Goal: Task Accomplishment & Management: Manage account settings

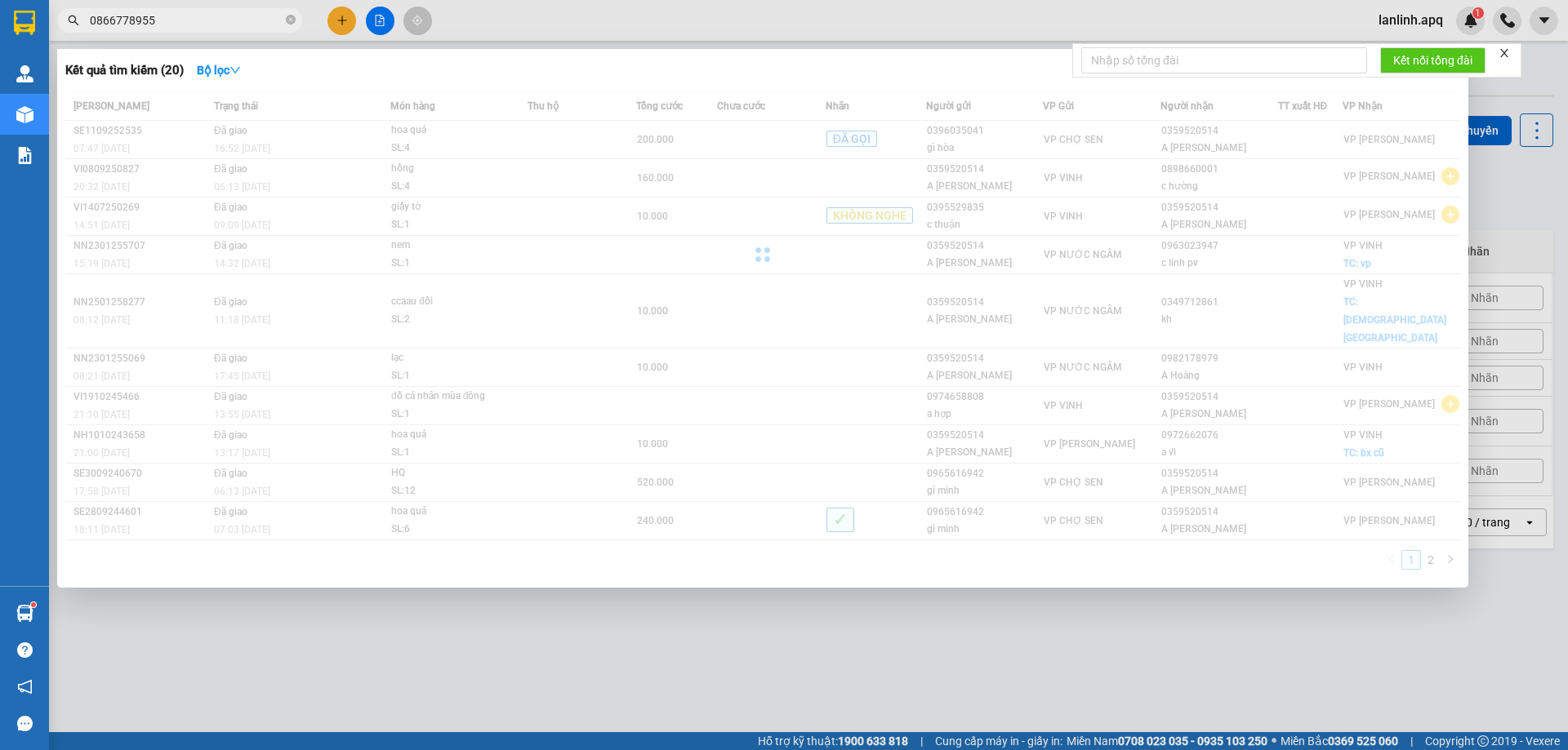
type input "0866778955"
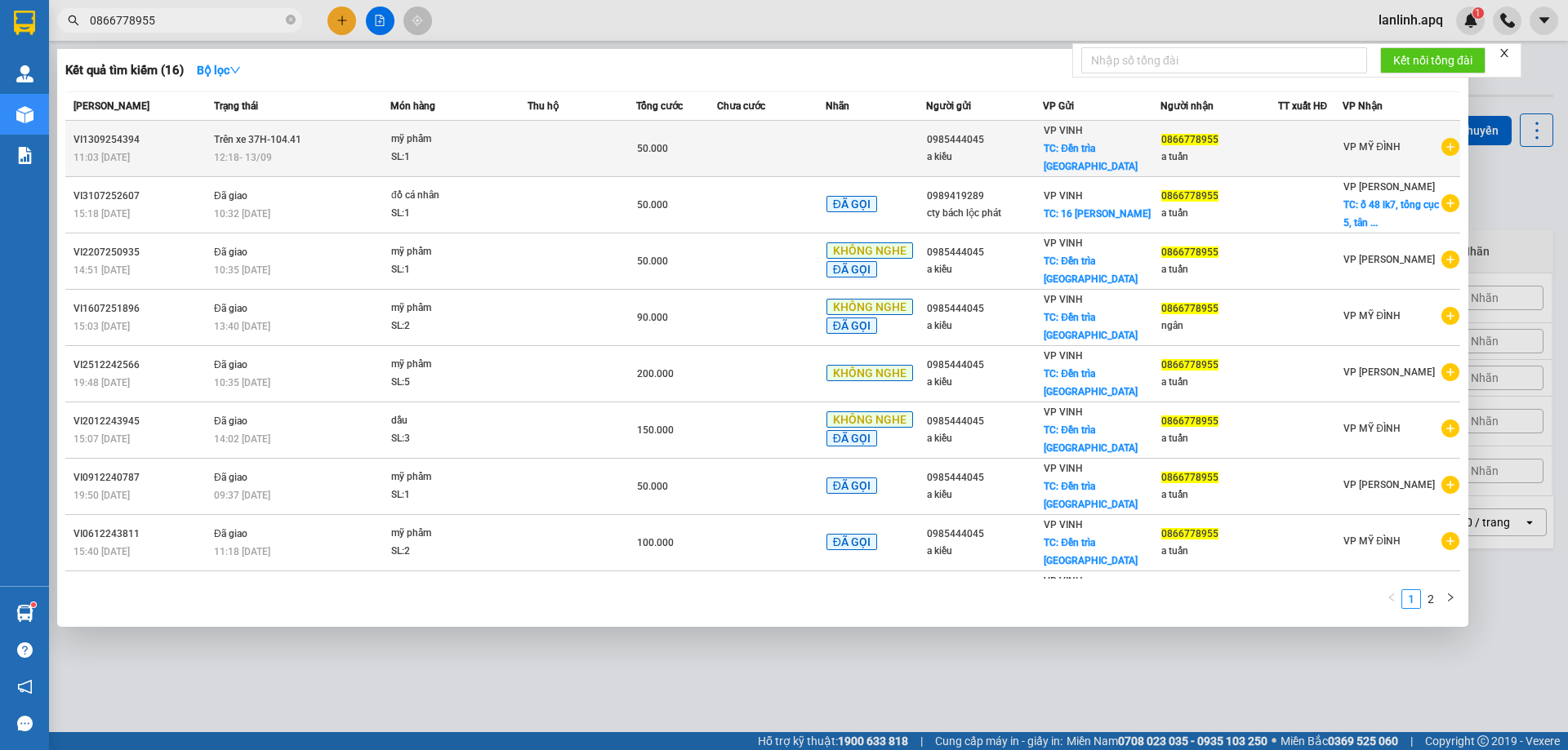
click at [472, 149] on div "SL: 1" at bounding box center [453, 157] width 123 height 18
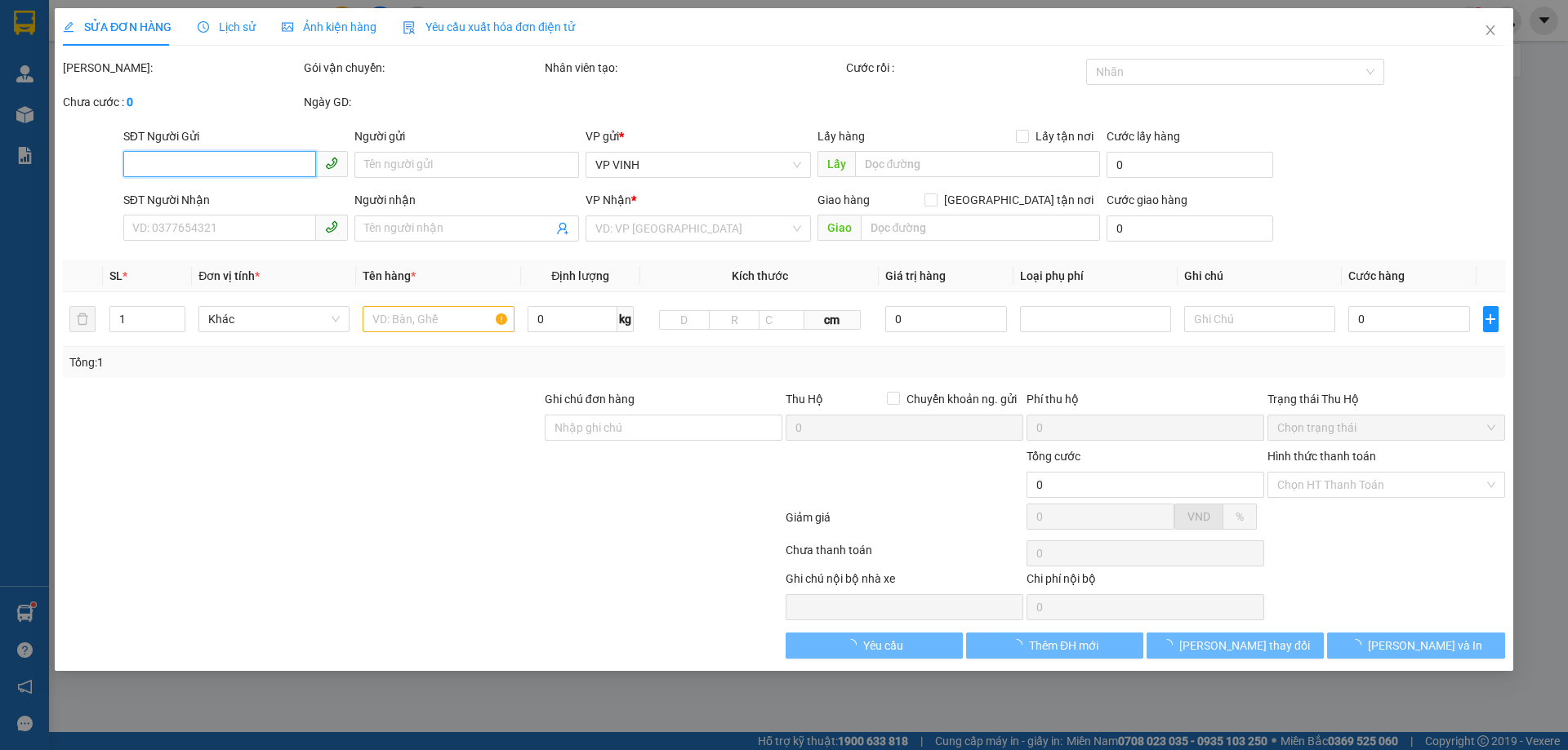
type input "0985444045"
type input "a kiều"
checkbox input "true"
type input "Đền trìa [GEOGRAPHIC_DATA]"
type input "0866778955"
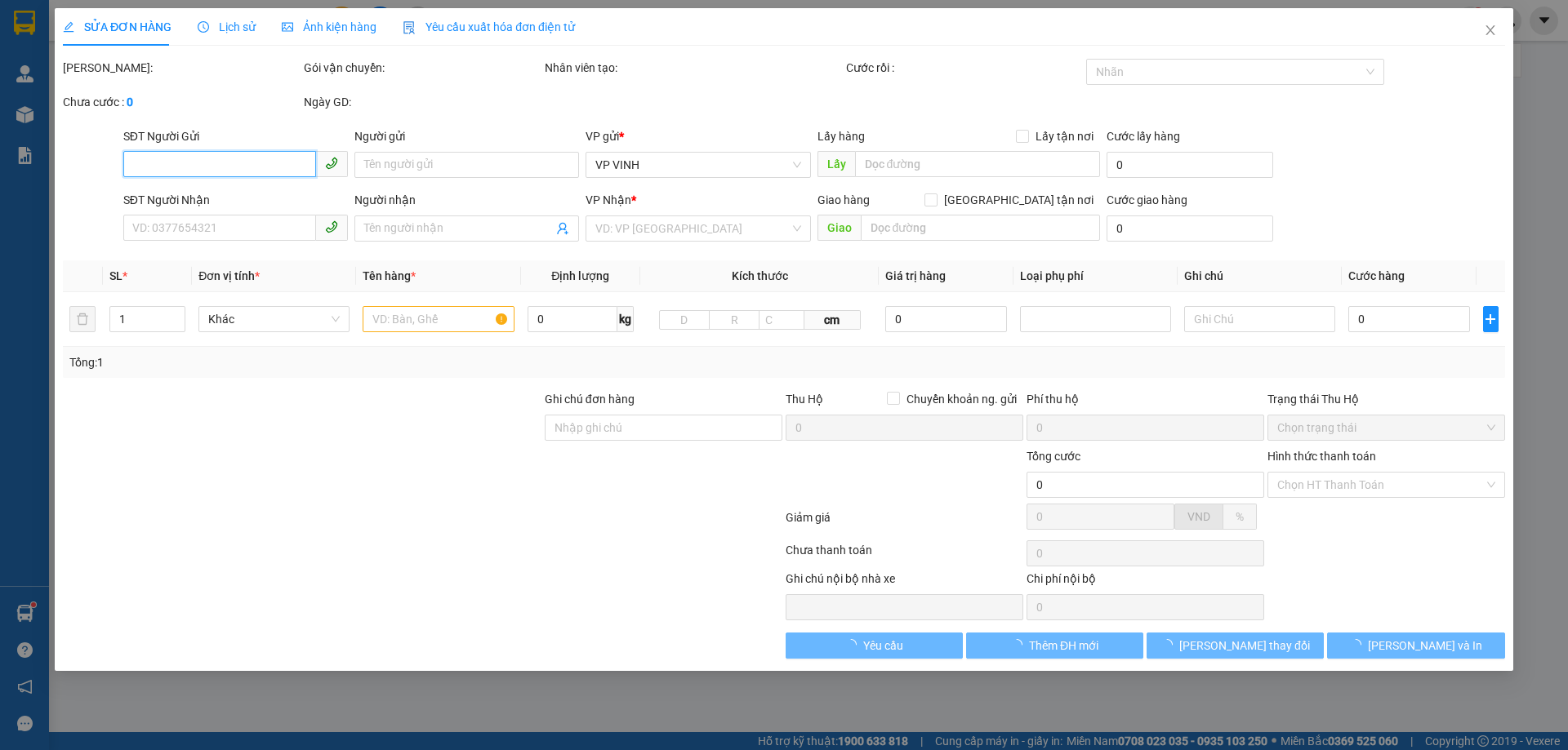
type input "a tuấn"
type input "50.000"
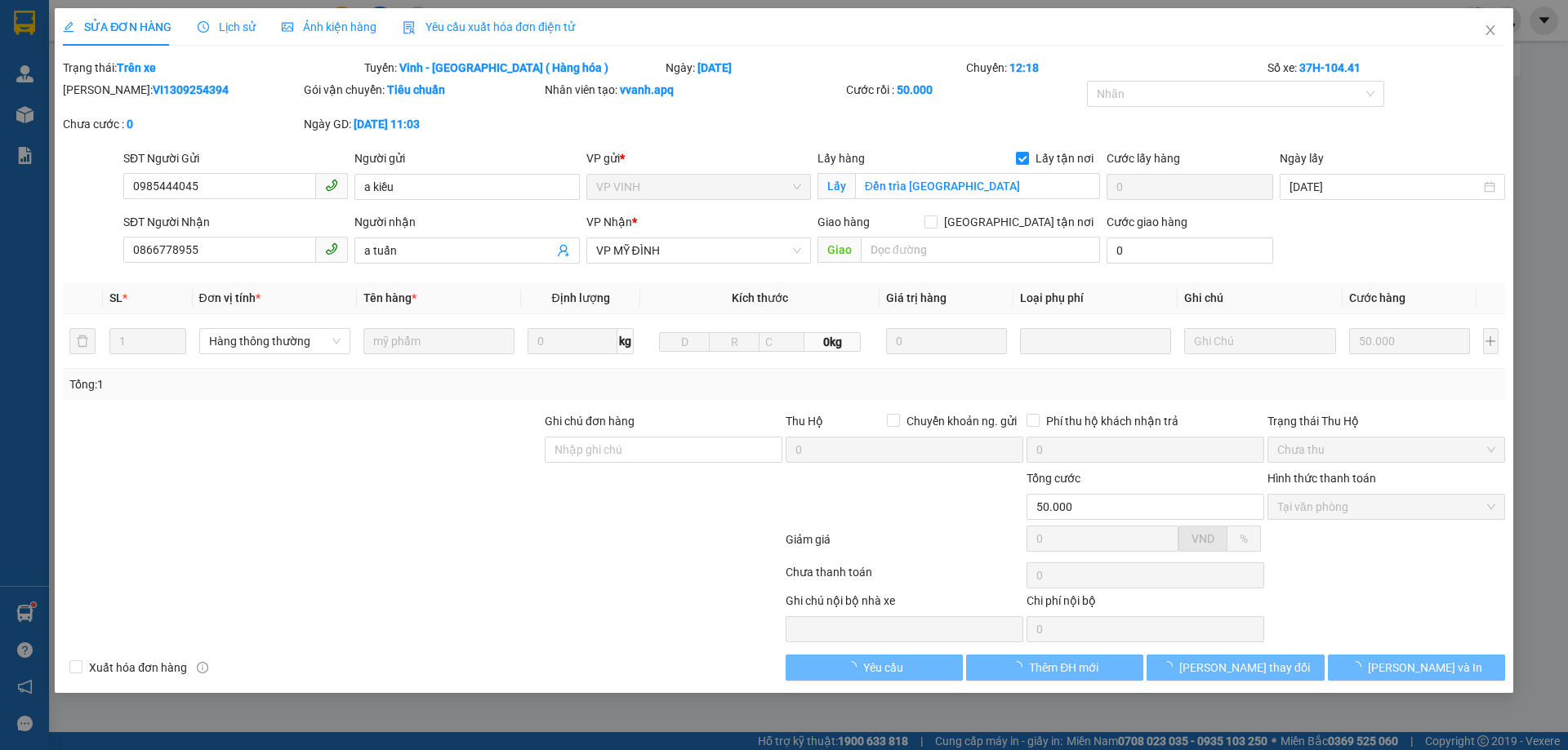
click at [231, 28] on span "Lịch sử" at bounding box center [227, 27] width 58 height 13
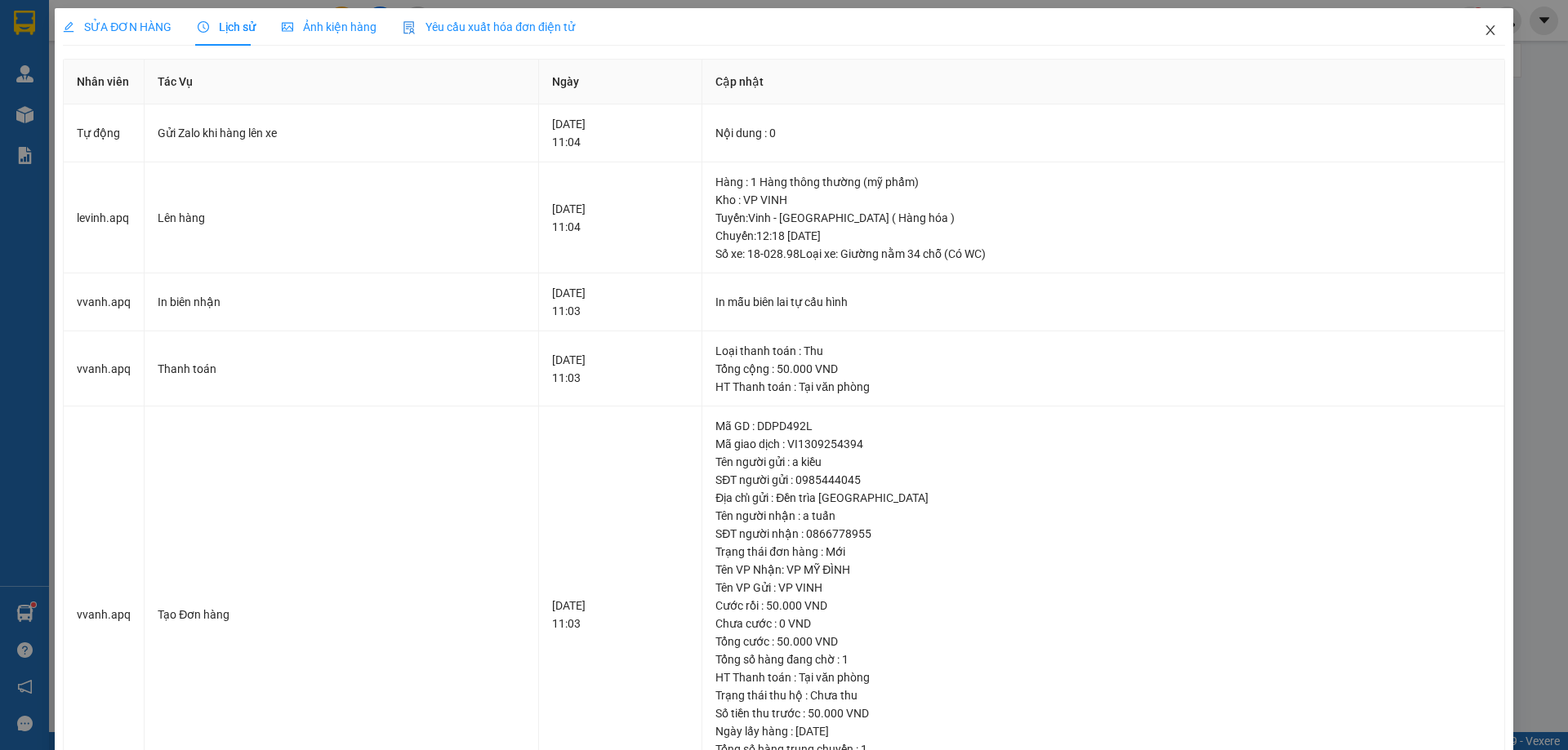
click at [1470, 27] on span "Close" at bounding box center [1491, 32] width 46 height 46
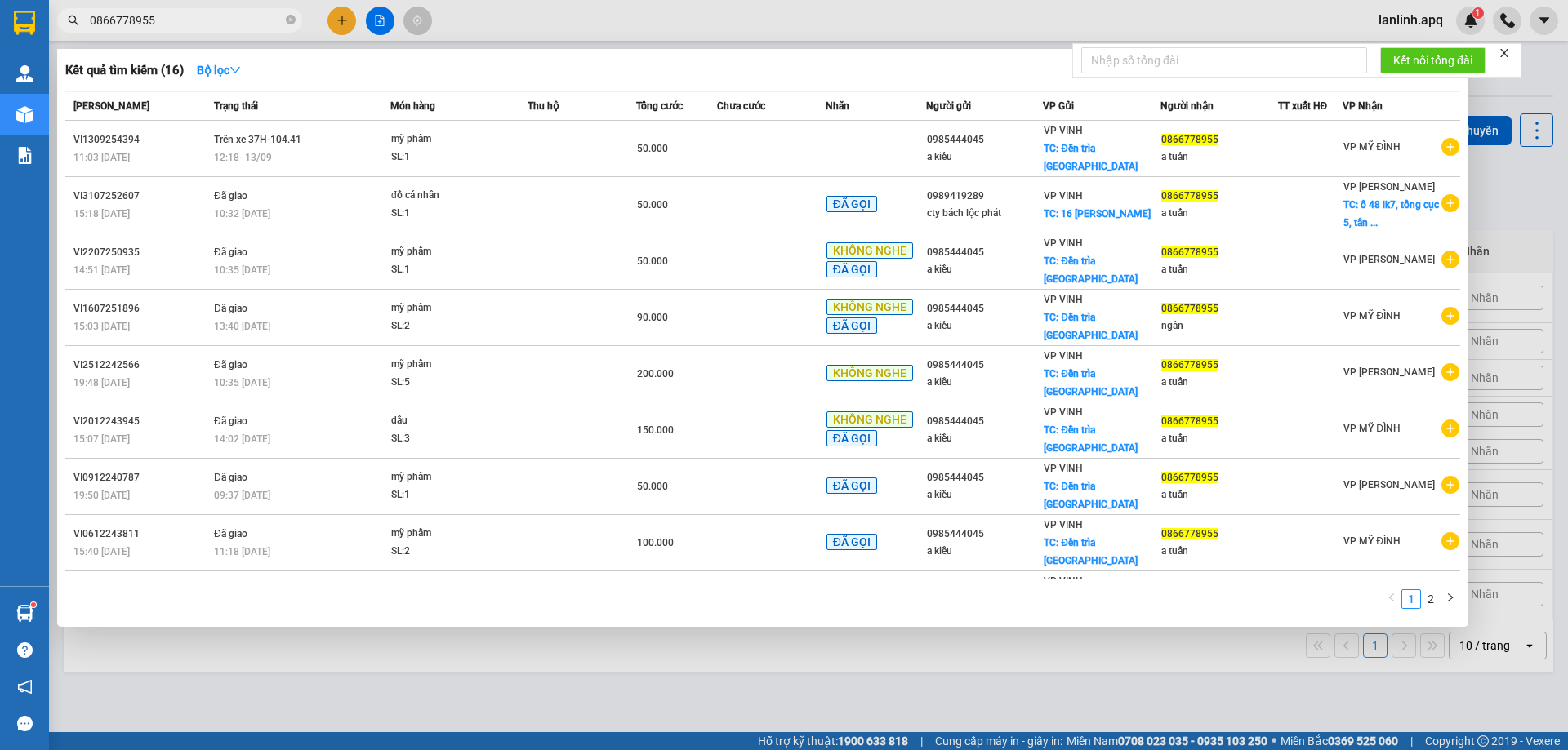
click at [183, 17] on input "0866778955" at bounding box center [186, 20] width 193 height 18
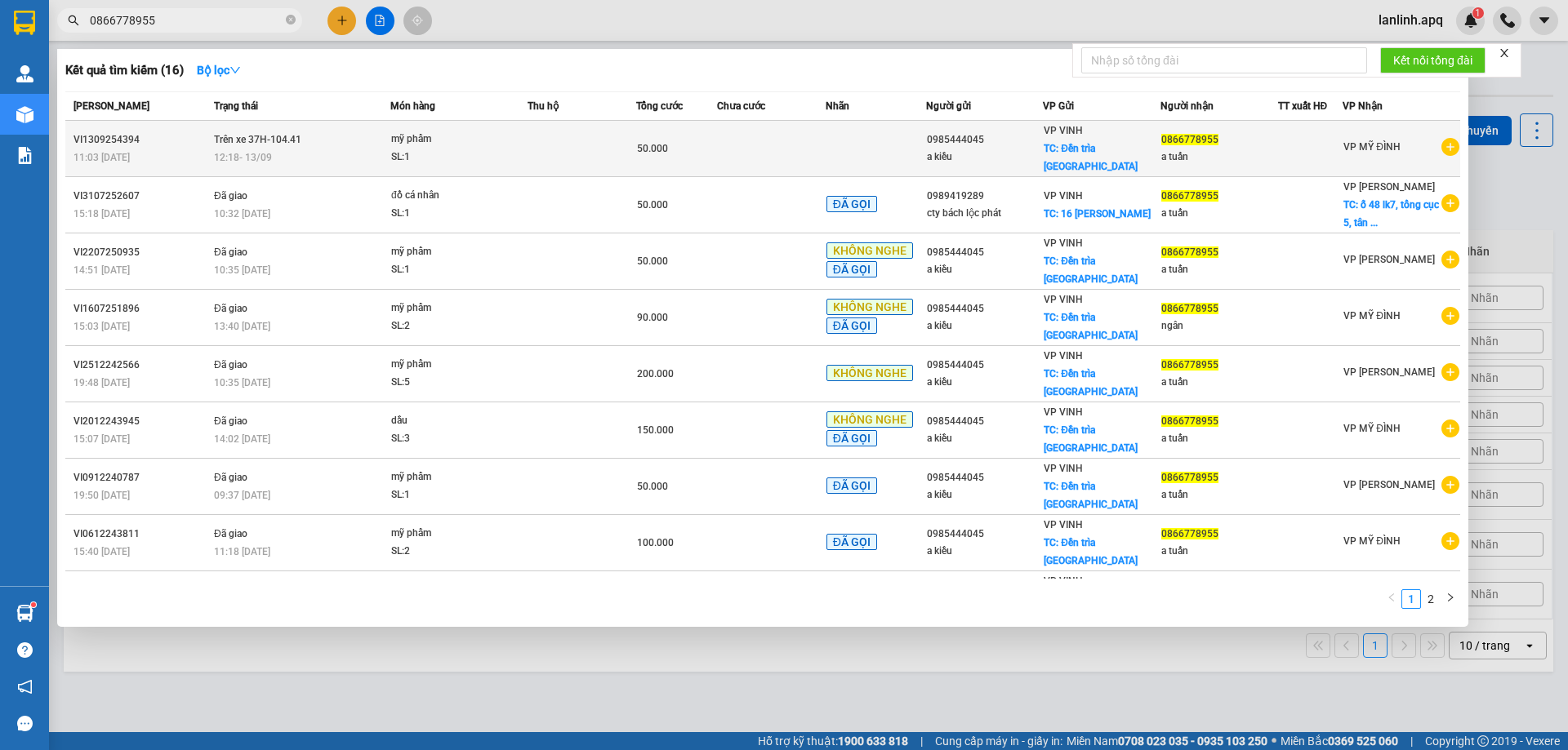
click at [330, 133] on td "Trên xe 37H-104.41 12:18 [DATE]" at bounding box center [300, 149] width 181 height 57
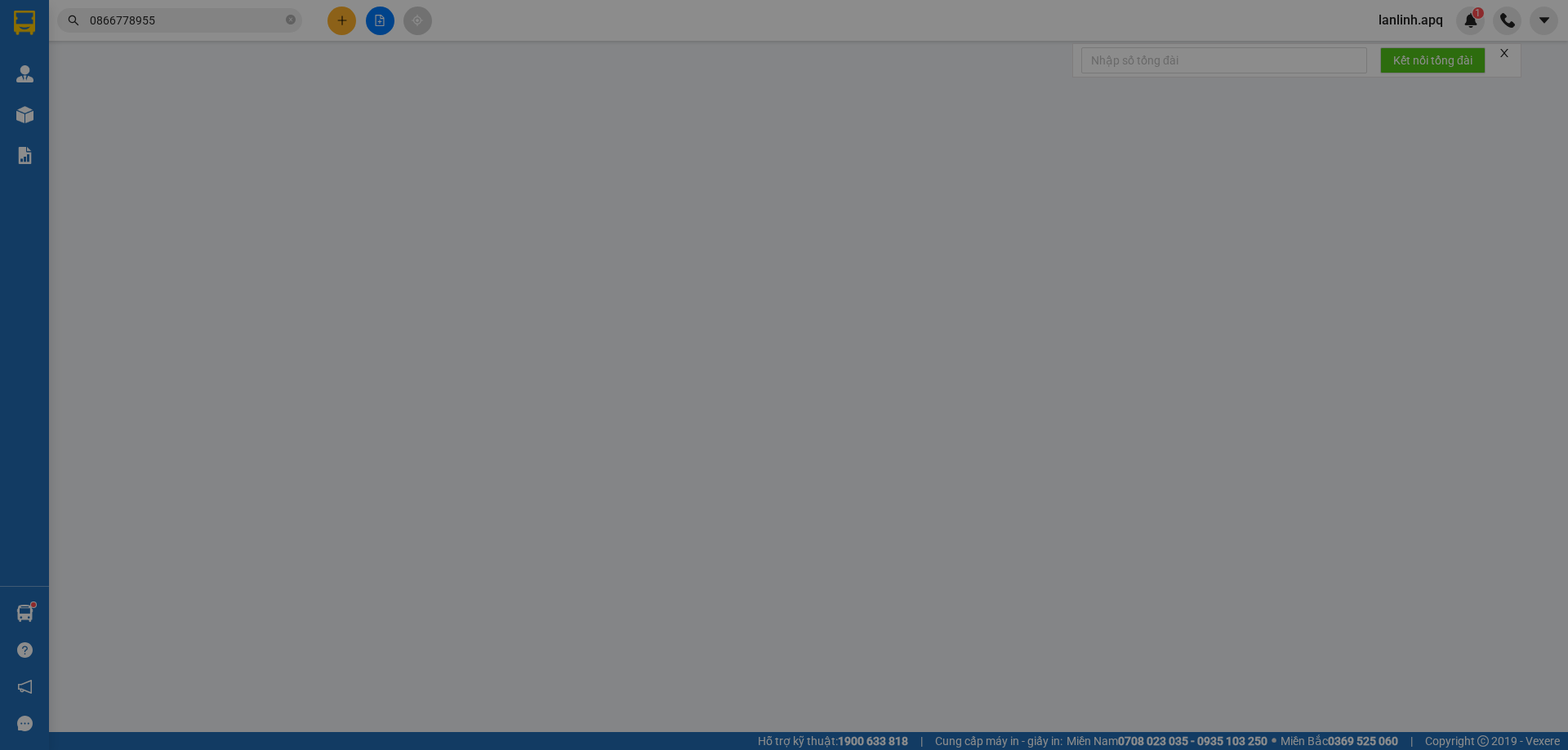
type input "0985444045"
type input "a kiều"
checkbox input "true"
type input "Đền trìa [GEOGRAPHIC_DATA]"
type input "0866778955"
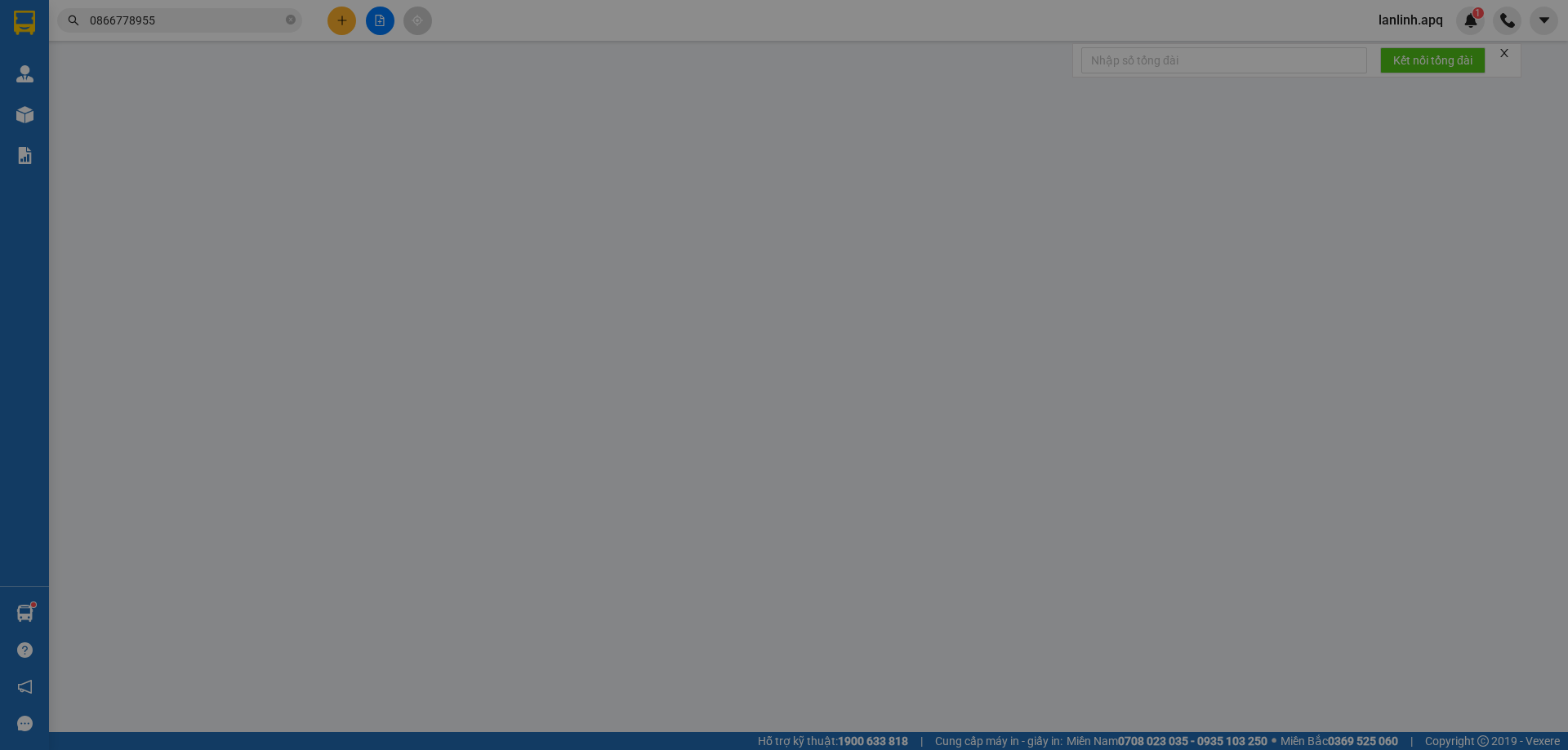
type input "a tuấn"
type input "50.000"
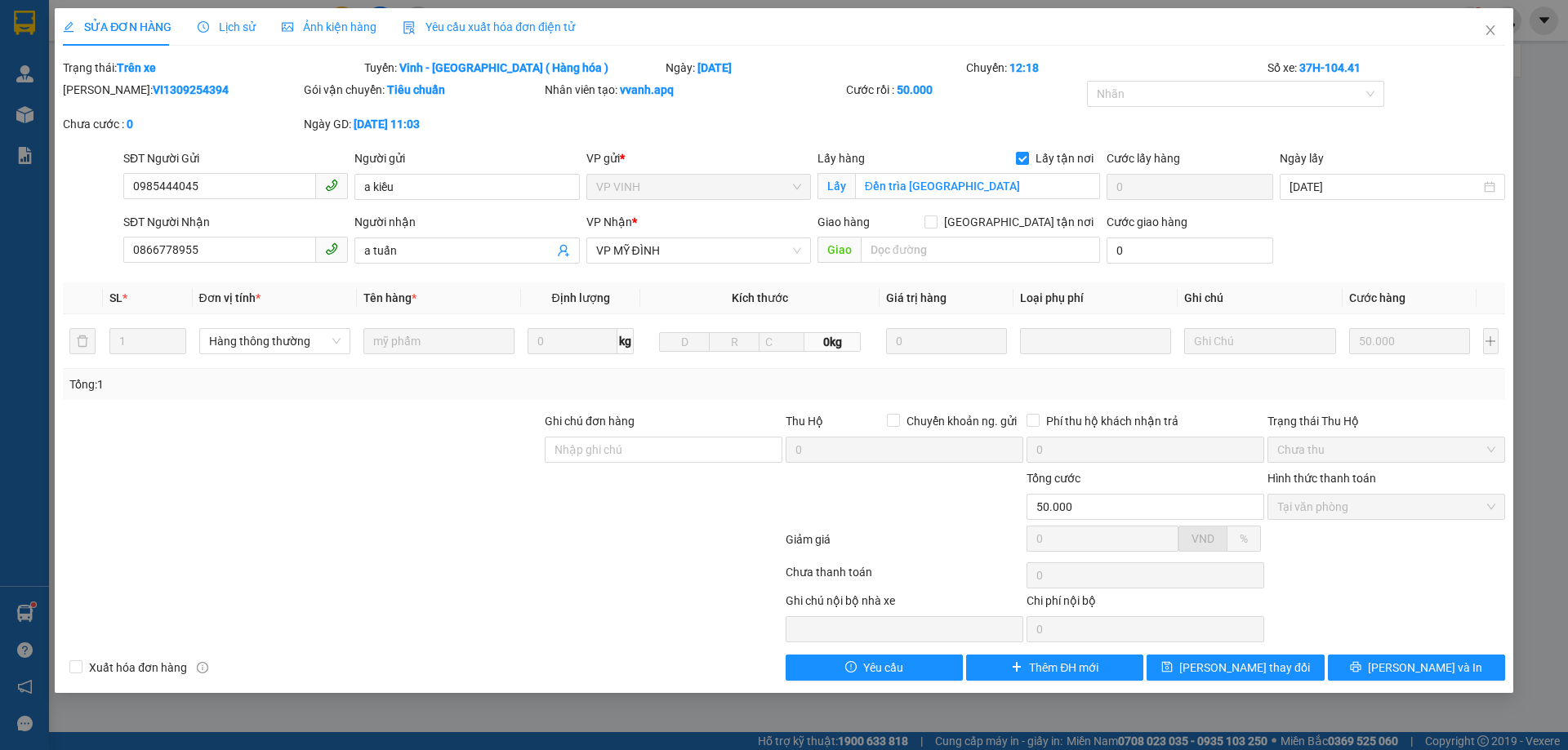
click at [253, 33] on div "SỬA ĐƠN HÀNG Lịch sử Ảnh kiện hàng Yêu cầu xuất hóa đơn điện tử" at bounding box center [318, 27] width 512 height 37
click at [233, 34] on span "Lịch sử" at bounding box center [227, 27] width 58 height 13
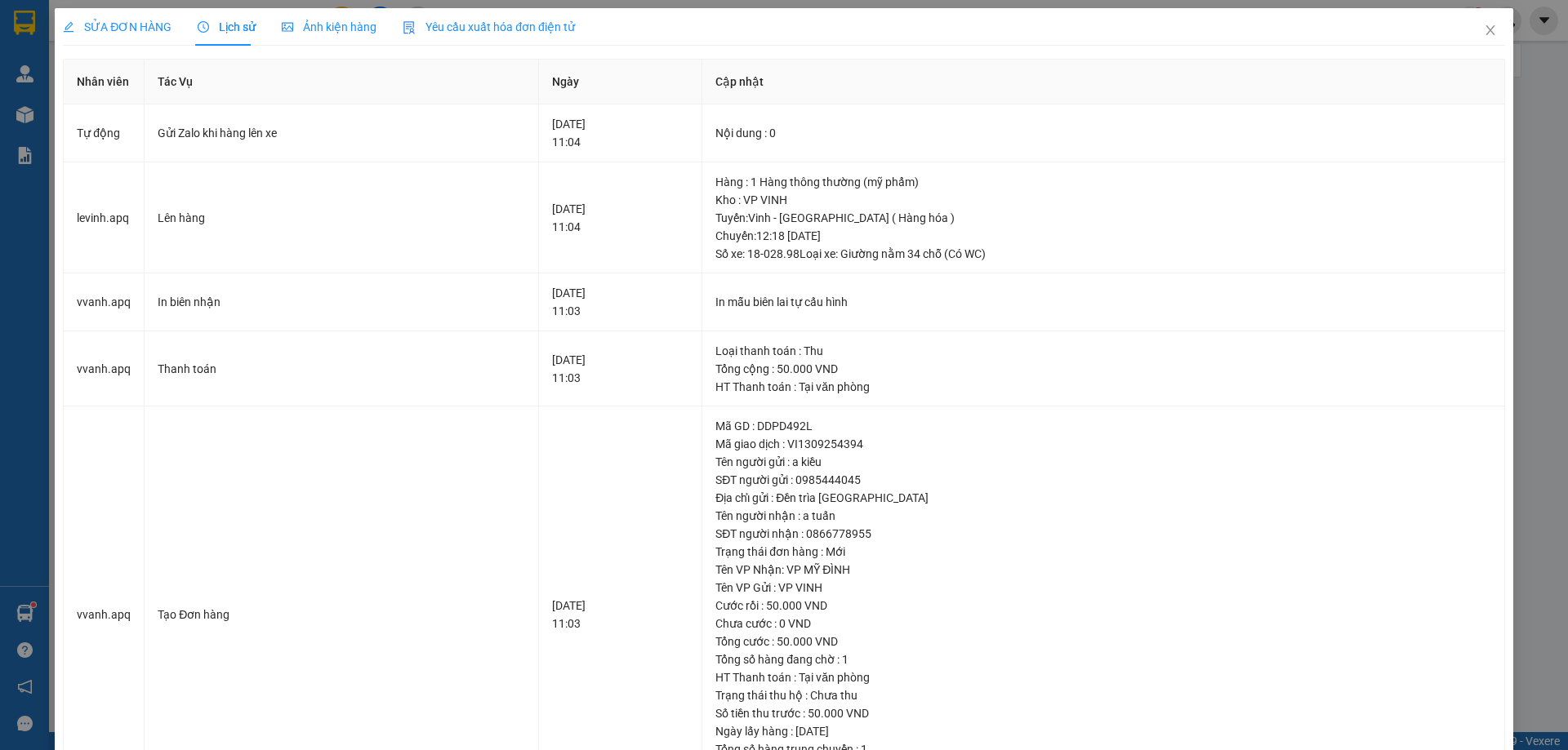
click at [1504, 24] on div "SỬA ĐƠN HÀNG Lịch sử Ảnh kiện hàng Yêu cầu xuất hóa đơn điện tử Total Paid Fee …" at bounding box center [784, 375] width 1568 height 750
click at [1485, 30] on icon "close" at bounding box center [1491, 31] width 13 height 13
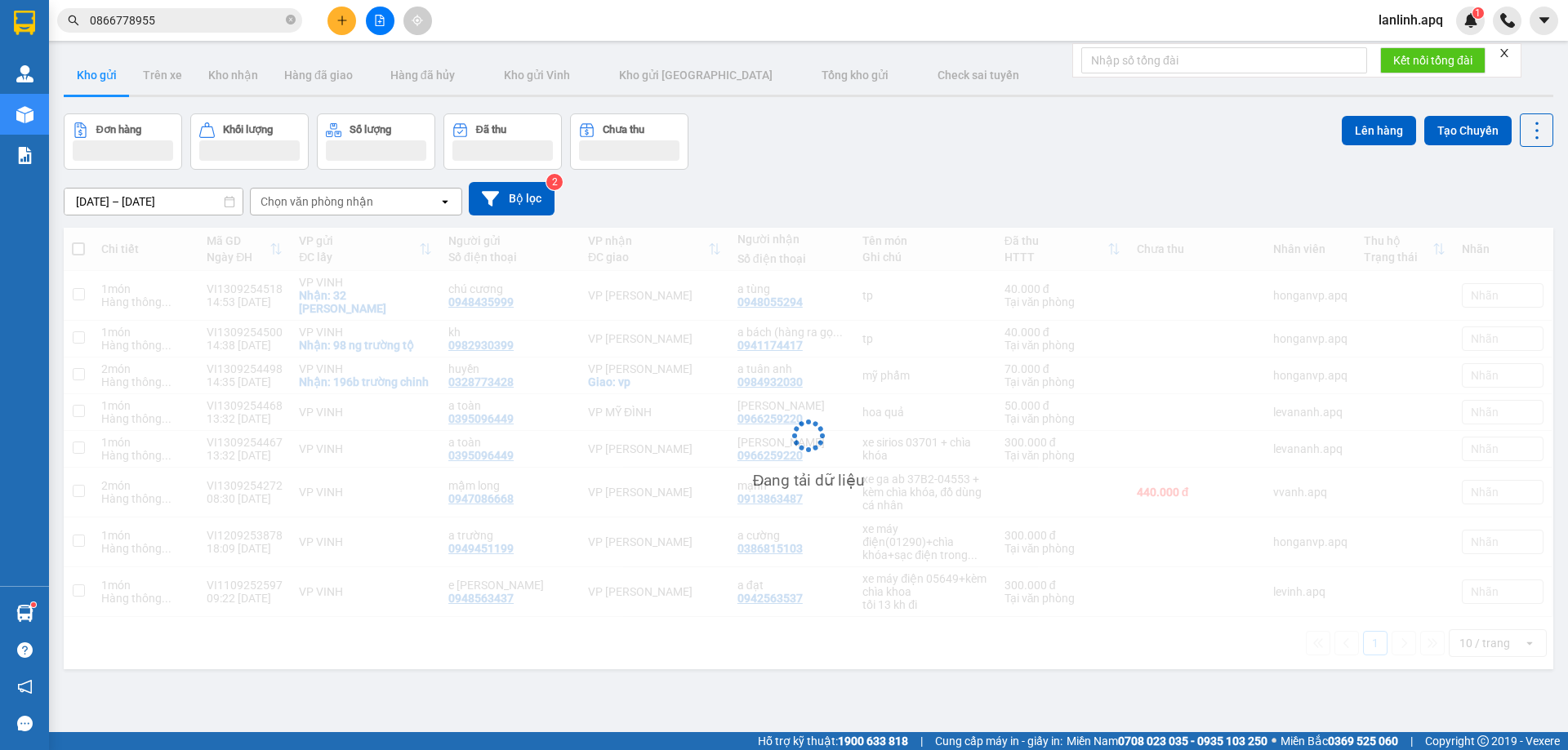
click at [175, 20] on input "0866778955" at bounding box center [186, 20] width 193 height 18
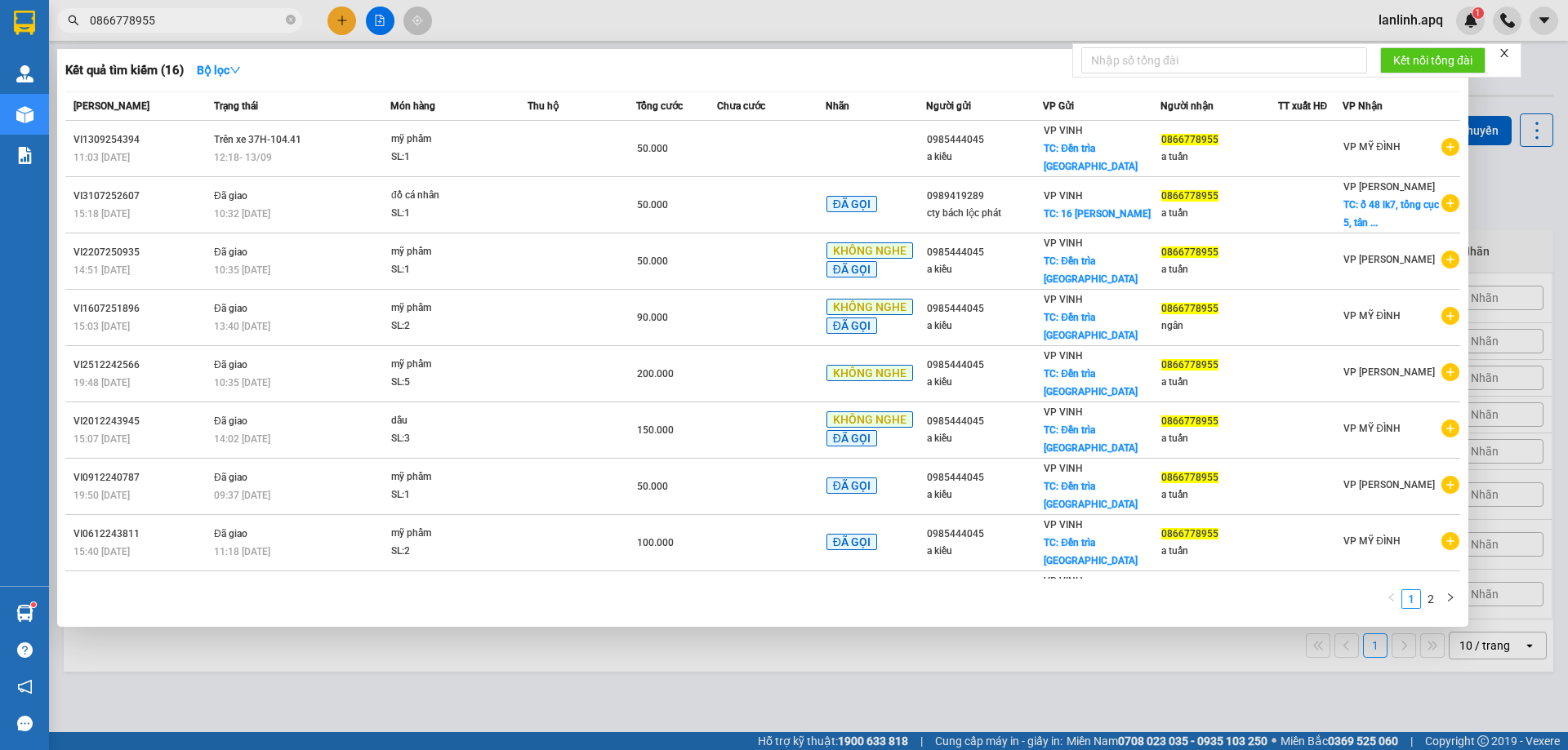
click at [200, 18] on input "0866778955" at bounding box center [186, 20] width 193 height 18
paste input "983629296"
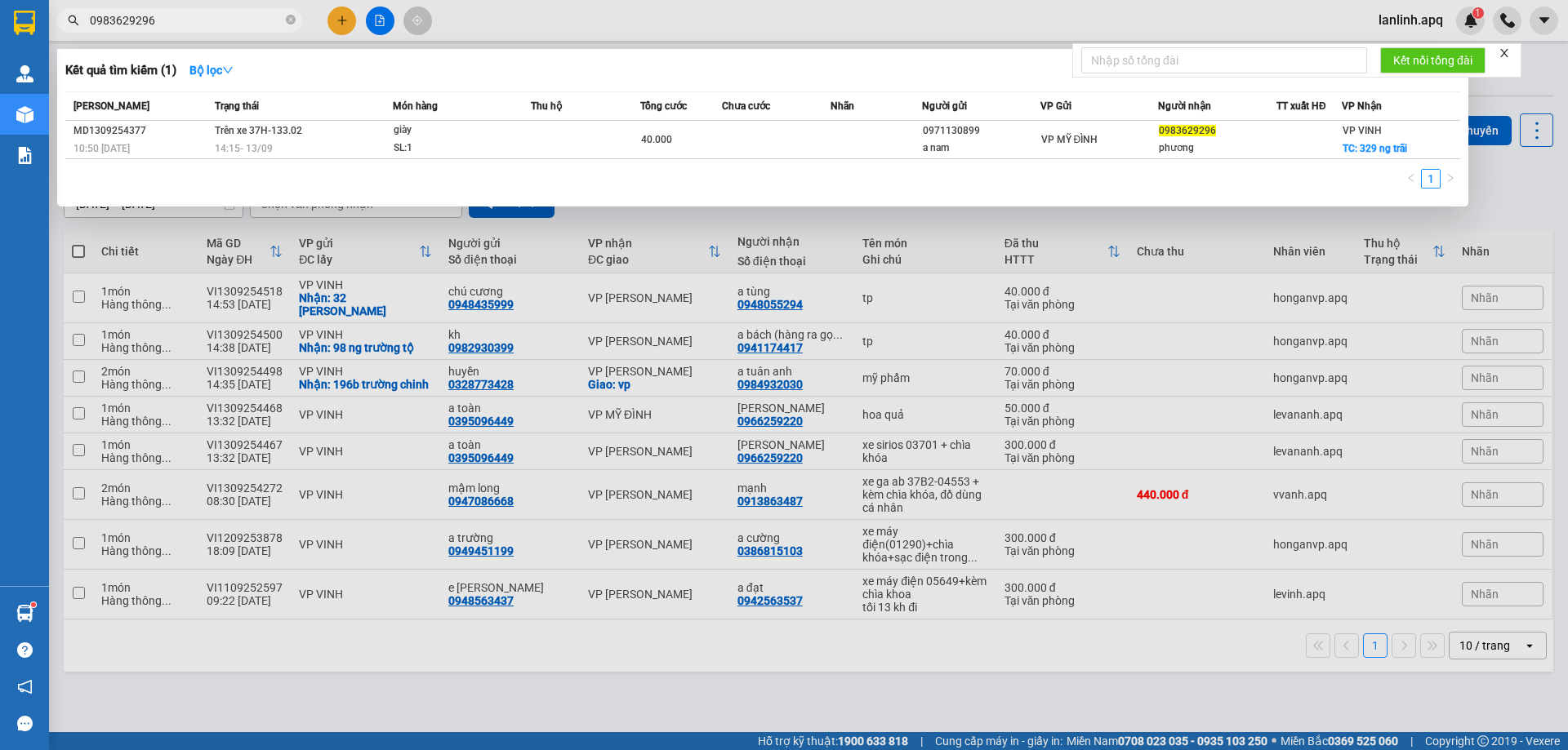
type input "0983629296"
